Goal: Find specific page/section: Find specific page/section

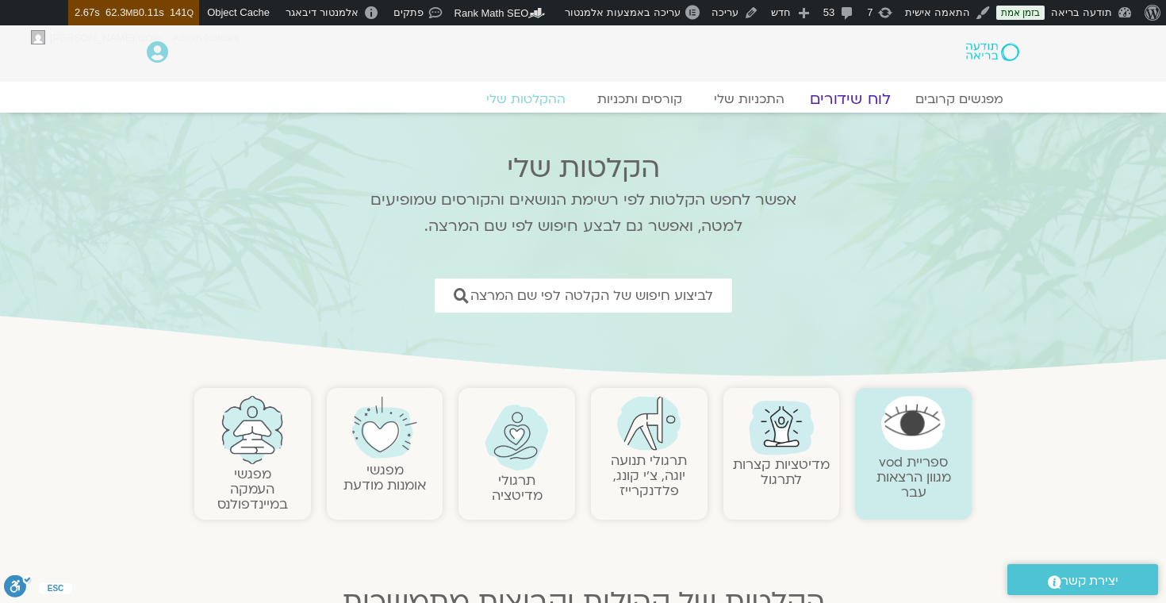
click at [843, 96] on link "לוח שידורים" at bounding box center [850, 99] width 119 height 19
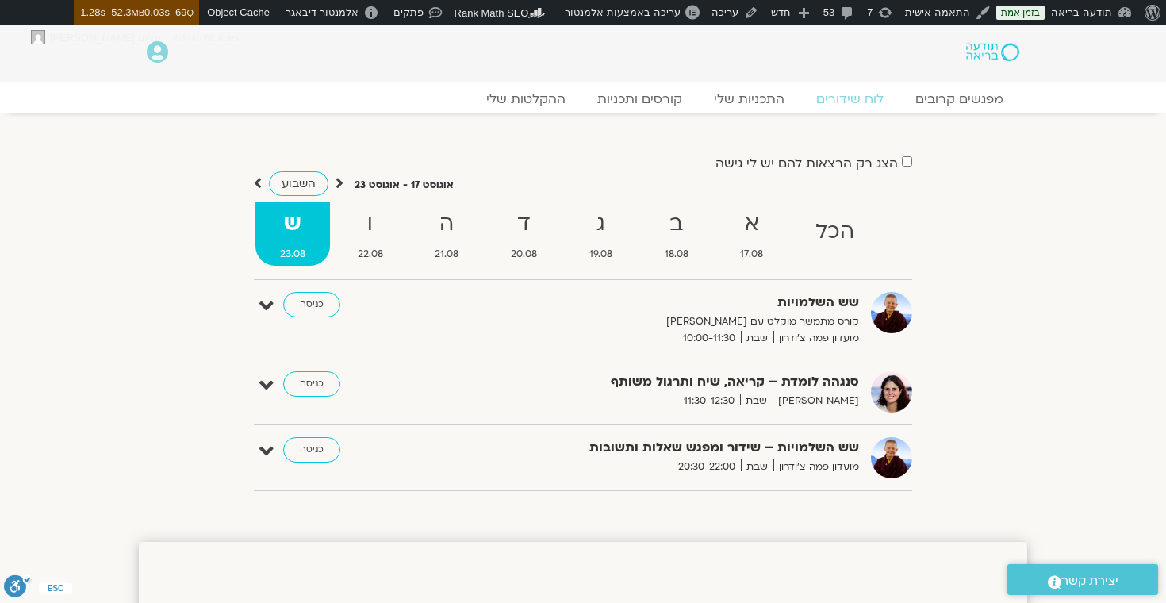
click at [330, 266] on ul "הכל א 17.08 ב 18.08 ג 19.08 ד 20.08 ה 21.08 ו 22.08 ש 23.08" at bounding box center [583, 240] width 658 height 79
click at [932, 312] on link at bounding box center [929, 314] width 28 height 28
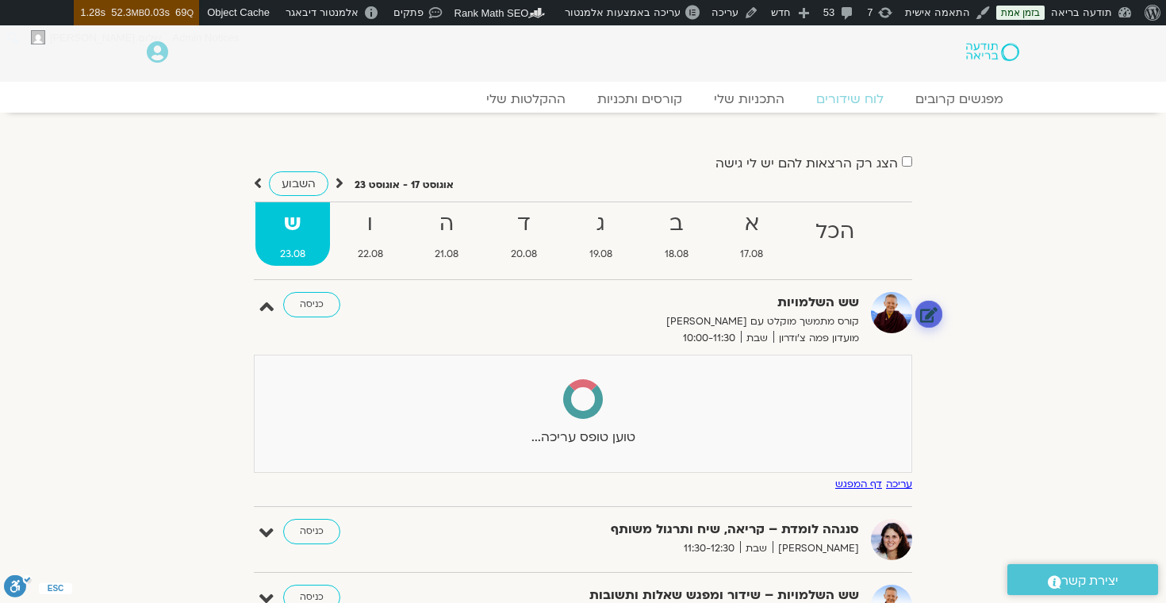
select select
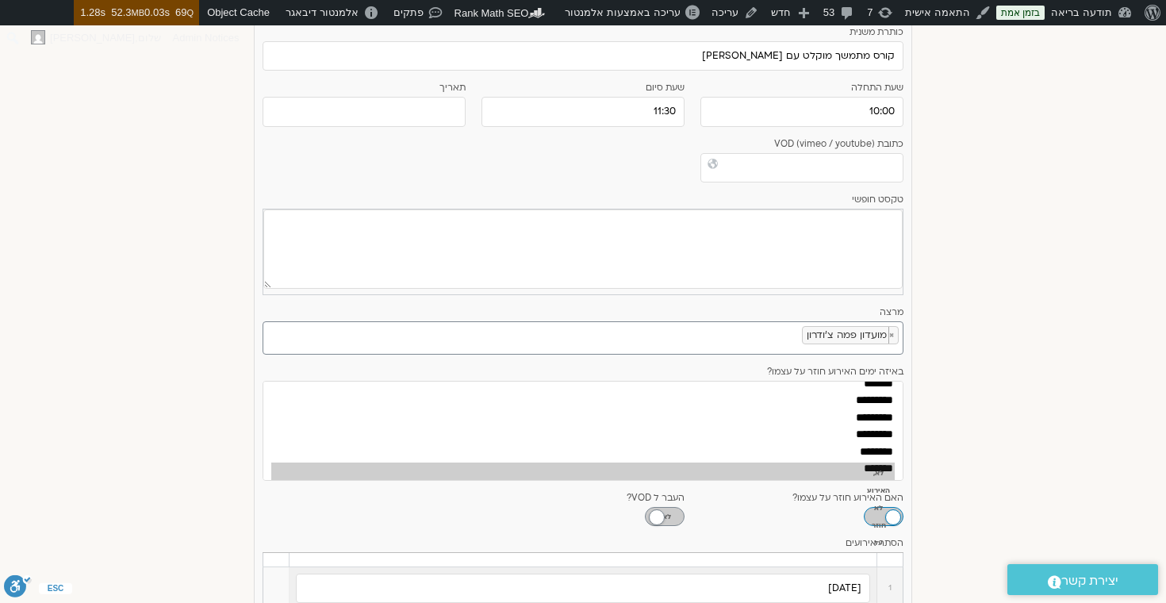
scroll to position [34, 0]
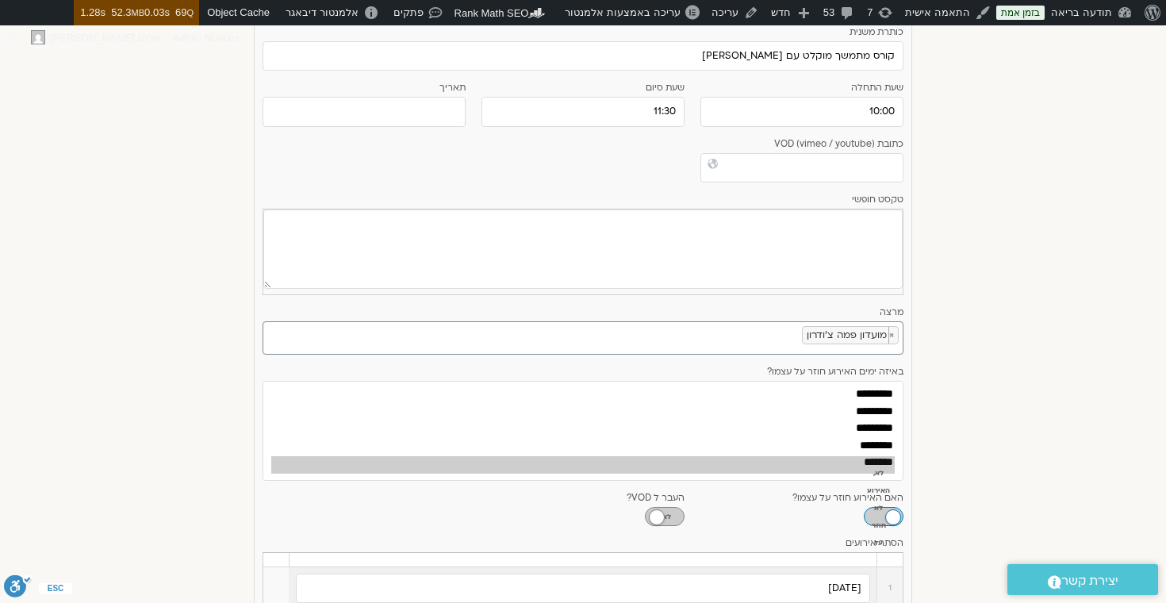
click at [777, 344] on ul "× מועדון פמה צ'ודרון" at bounding box center [580, 333] width 635 height 22
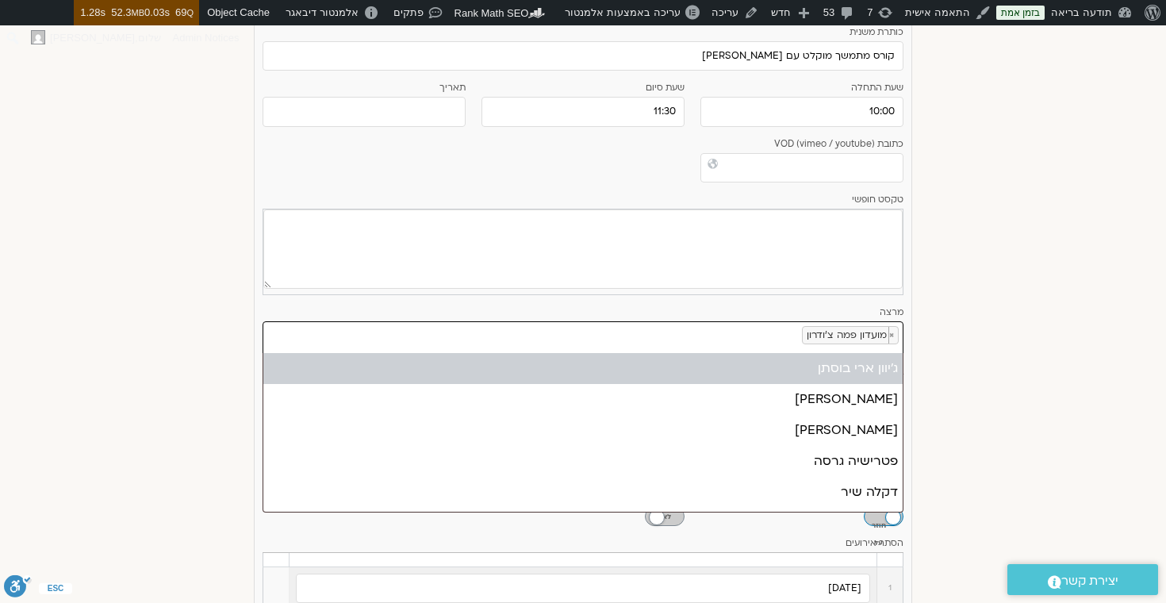
click at [946, 356] on div "הצג רק הרצאות להם יש לי גישה אוגוסט 17 - אוגוסט 23 השבוע להציג אירועים שפתוחים …" at bounding box center [583, 327] width 888 height 1134
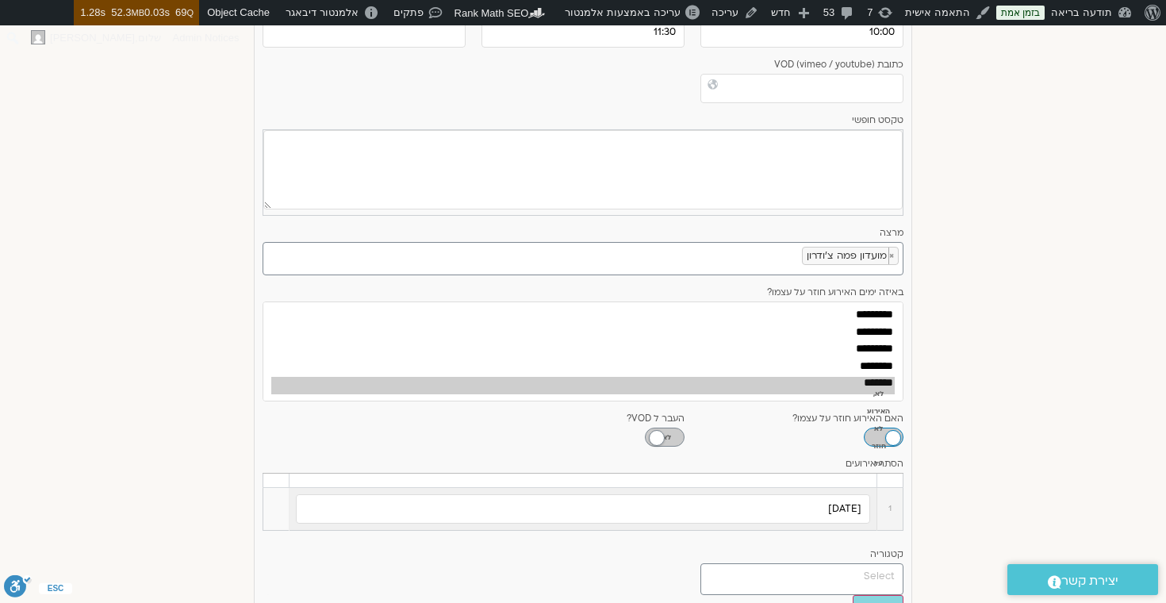
scroll to position [0, 0]
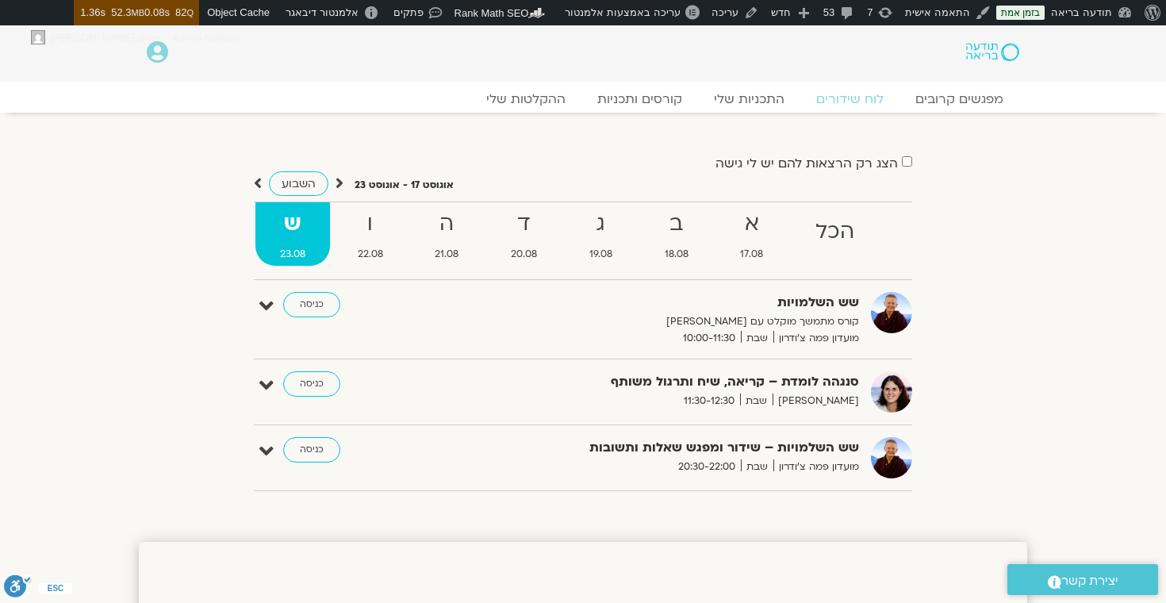
click at [999, 49] on img at bounding box center [992, 52] width 53 height 18
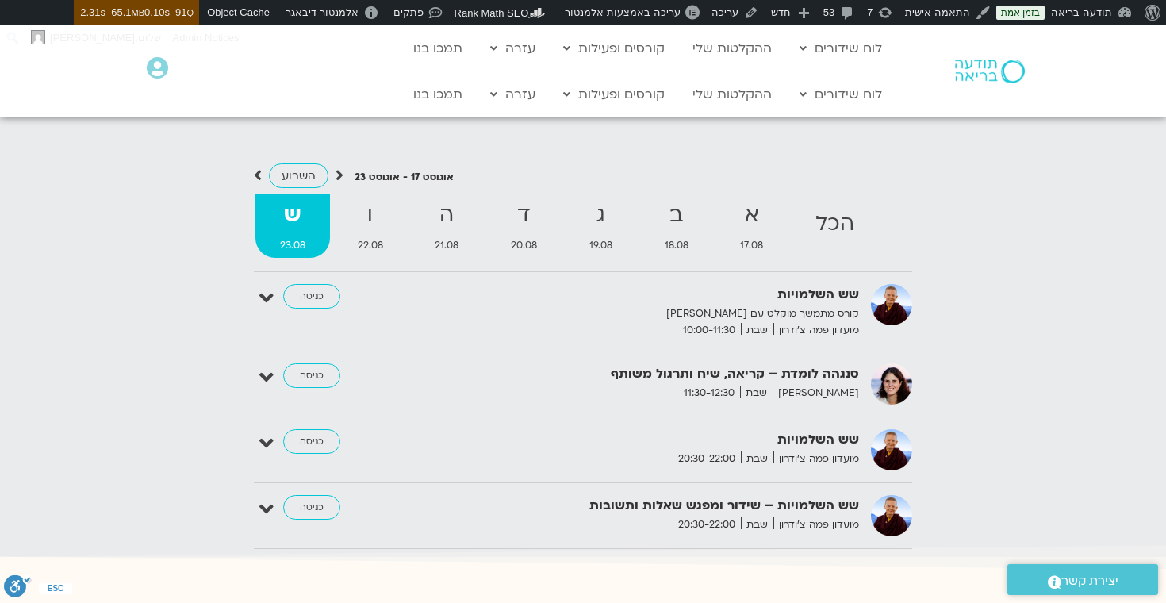
scroll to position [1486, 0]
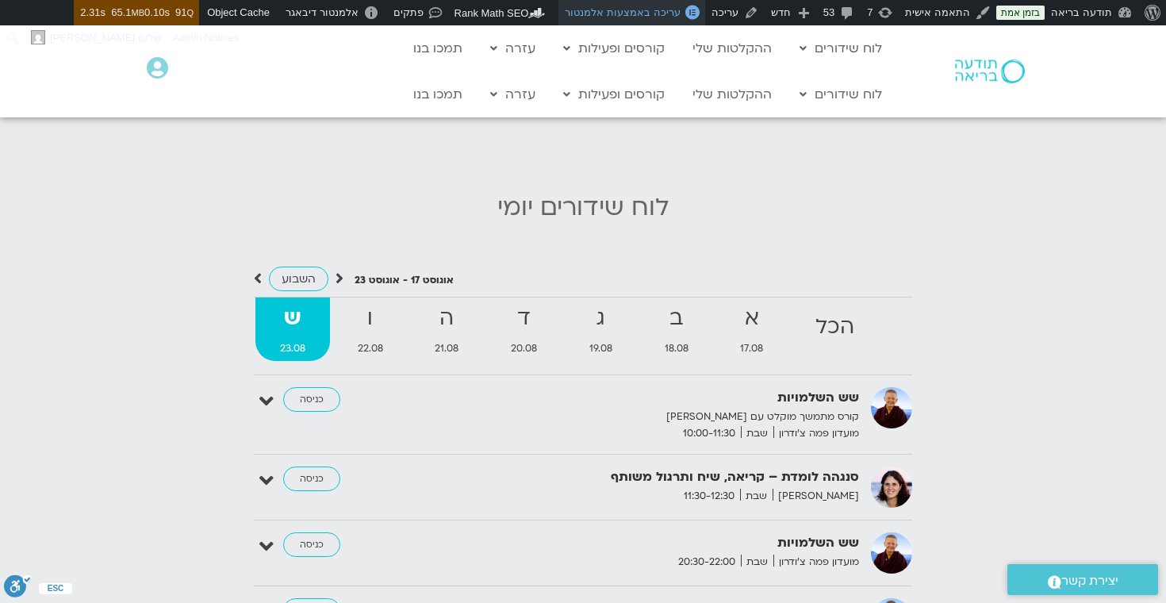
click at [628, 12] on span "עריכה באמצעות אלמנטור" at bounding box center [622, 12] width 115 height 12
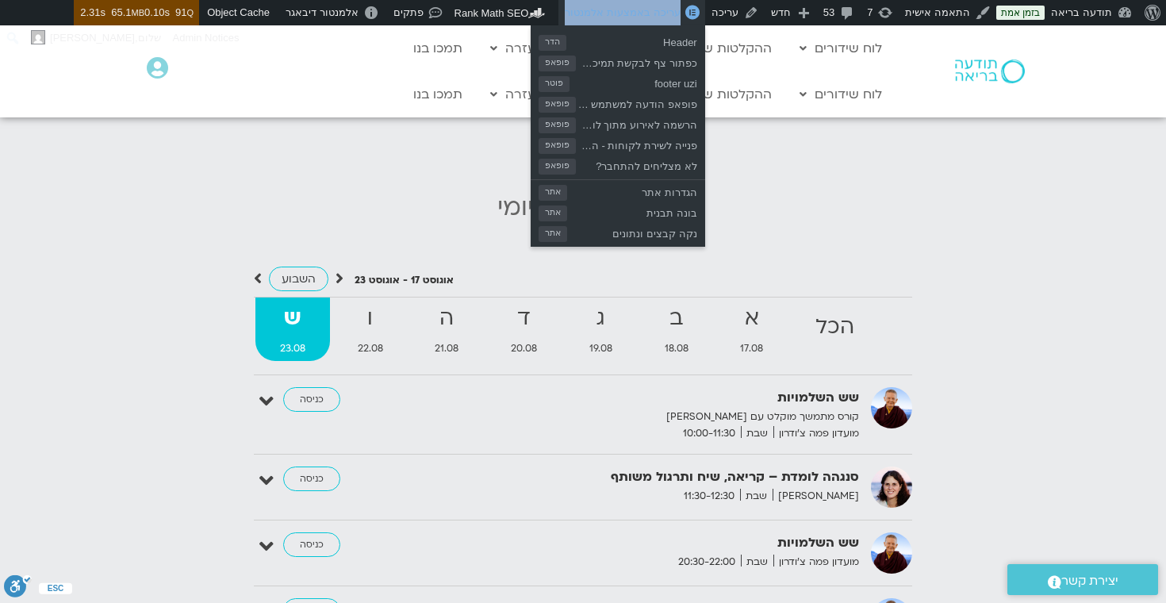
click at [666, 11] on span "עריכה באמצעות אלמנטור" at bounding box center [622, 12] width 115 height 12
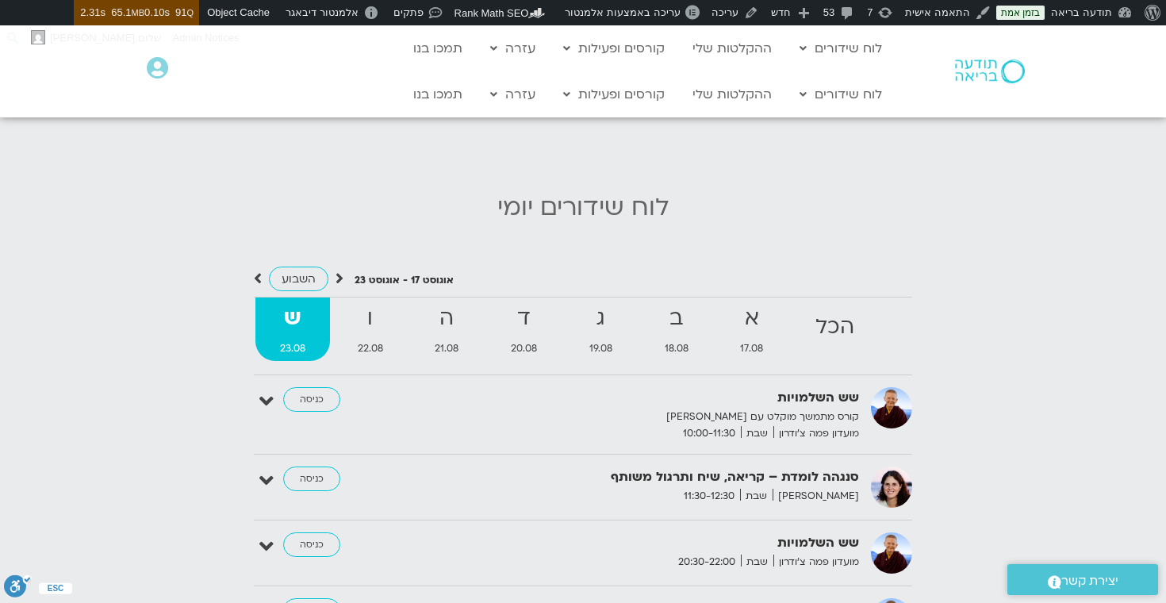
click at [828, 182] on section at bounding box center [583, 130] width 1166 height 112
